Goal: Find specific page/section: Find specific page/section

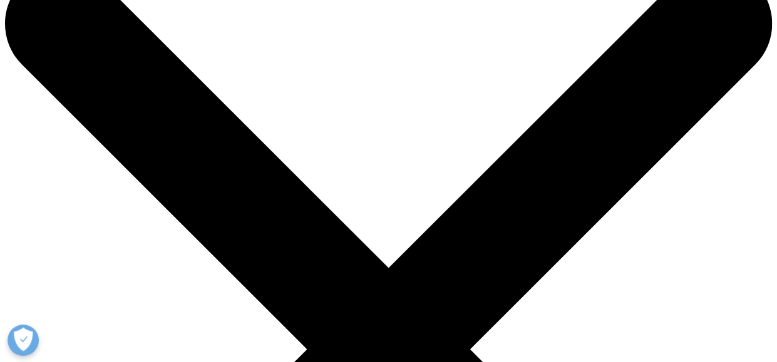
scroll to position [125, 0]
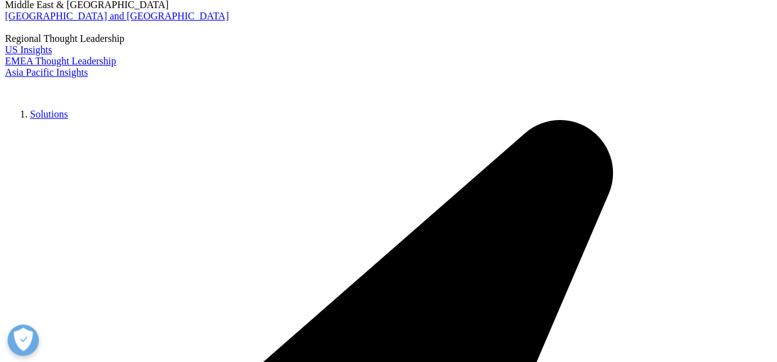
scroll to position [188, 0]
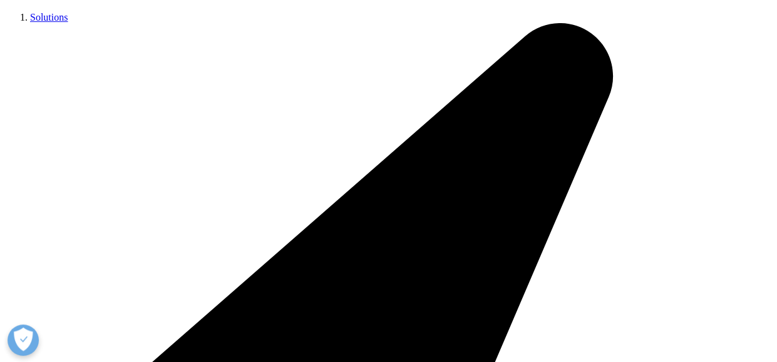
scroll to position [250, 0]
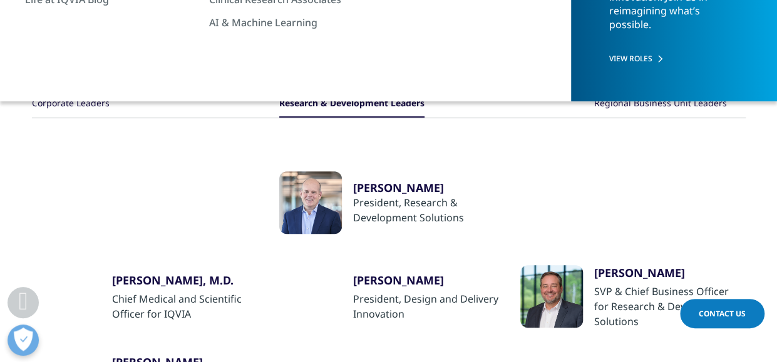
click at [696, 101] on div "Regional Business Unit Leaders" at bounding box center [660, 104] width 133 height 27
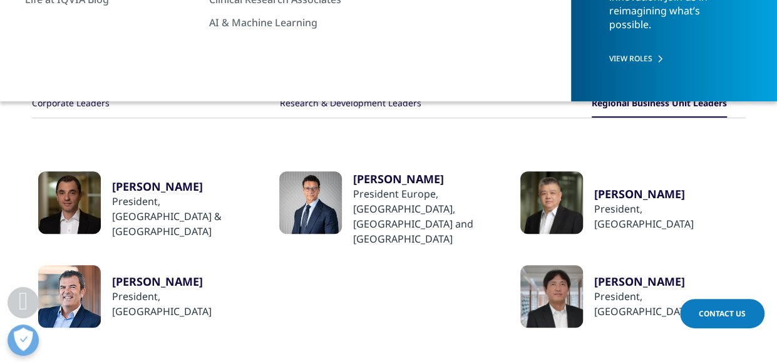
click at [61, 100] on div "Corporate Leaders" at bounding box center [71, 104] width 78 height 27
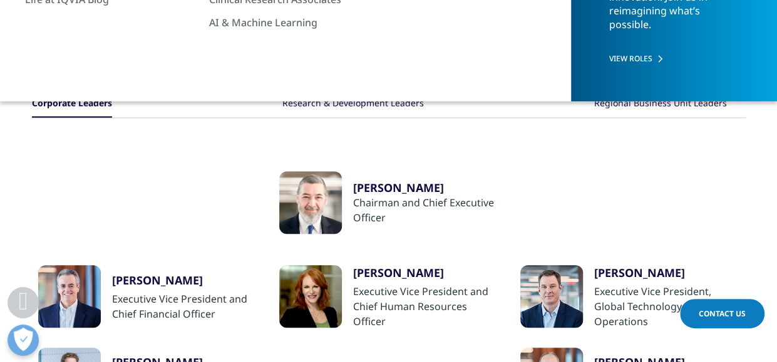
click at [670, 107] on div "Regional Business Unit Leaders" at bounding box center [660, 104] width 133 height 27
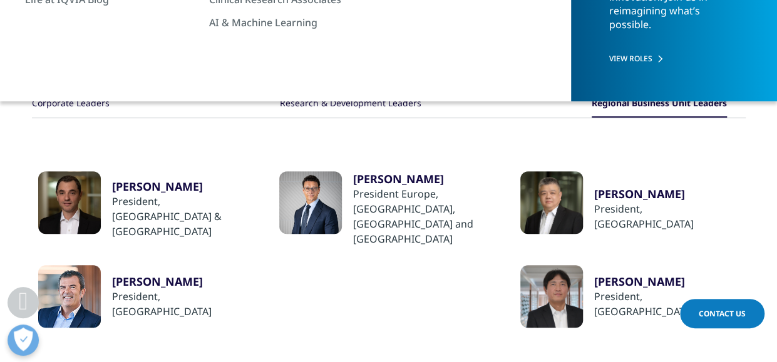
click at [366, 107] on div "Research & Development Leaders" at bounding box center [350, 104] width 141 height 27
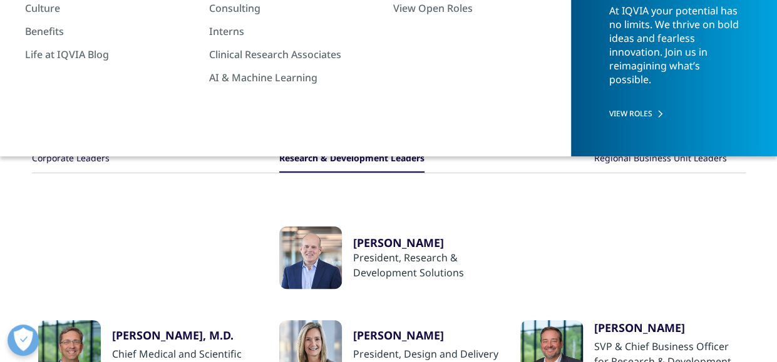
scroll to position [63, 0]
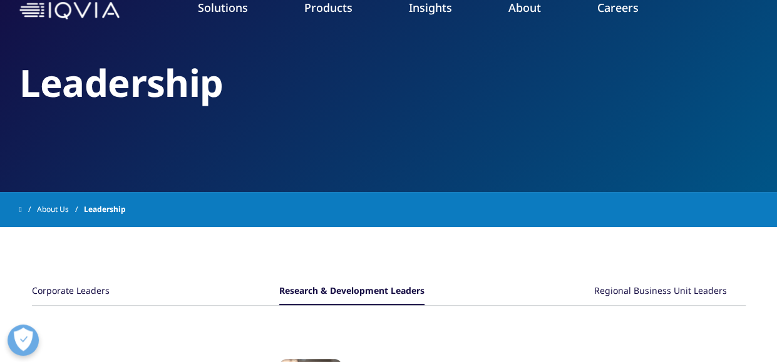
click at [439, 201] on link "Our Locations" at bounding box center [493, 201] width 190 height 14
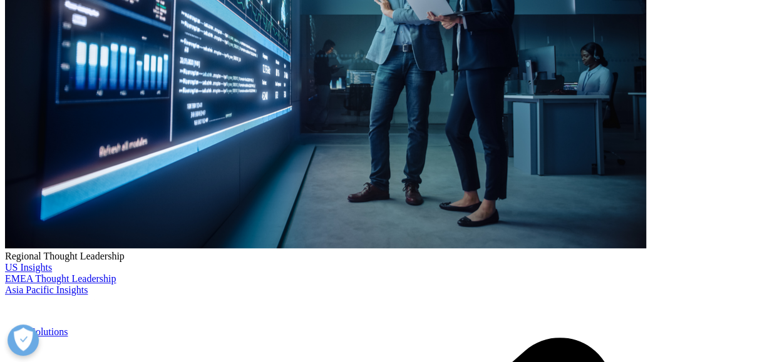
scroll to position [376, 0]
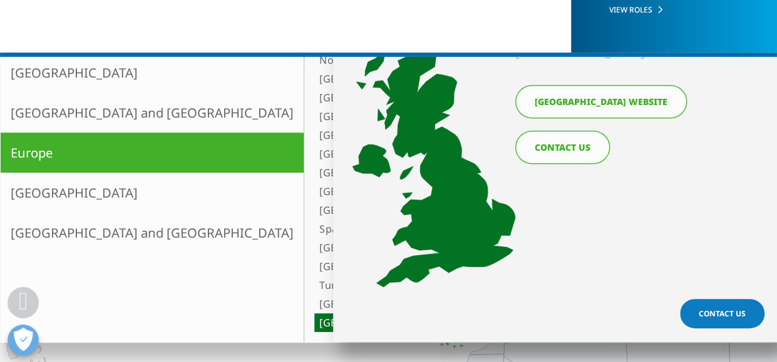
click at [578, 100] on link "United Kingdom website" at bounding box center [601, 101] width 172 height 33
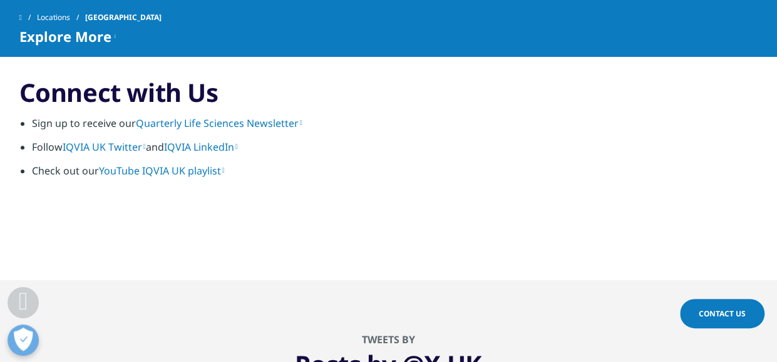
scroll to position [2614, 0]
